Goal: Navigation & Orientation: Go to known website

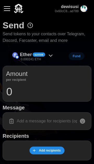
click at [8, 9] on div "button" at bounding box center [7, 8] width 6 height 1
